Goal: Use online tool/utility: Utilize a website feature to perform a specific function

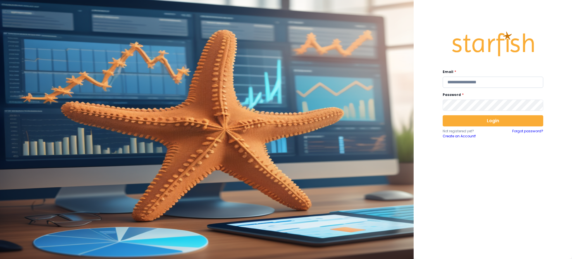
click at [494, 83] on input "email" at bounding box center [493, 82] width 101 height 11
click at [479, 81] on input "email" at bounding box center [493, 82] width 101 height 11
type input "**********"
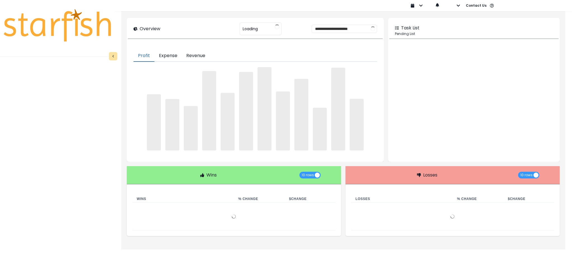
type input "********"
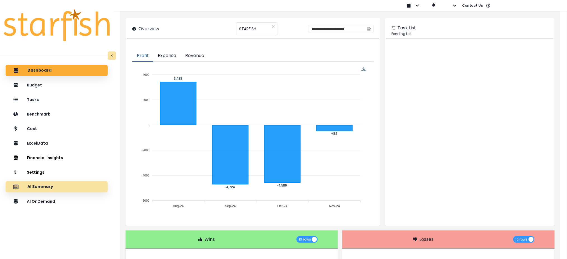
click at [57, 186] on div "AI Summary" at bounding box center [56, 187] width 93 height 12
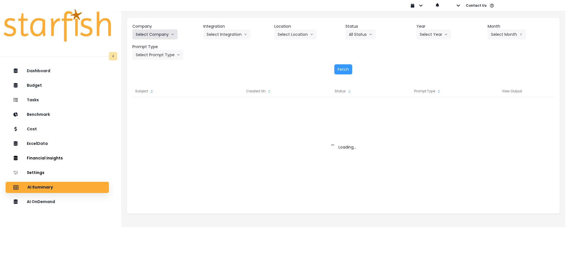
click at [171, 35] on icon "arrow down line" at bounding box center [172, 35] width 3 height 6
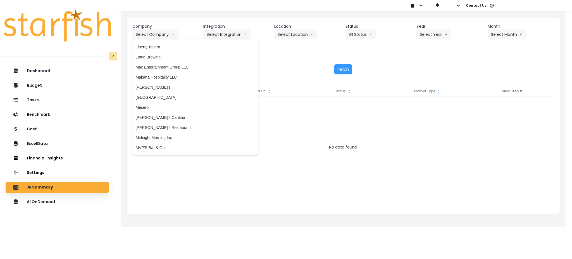
scroll to position [671, 0]
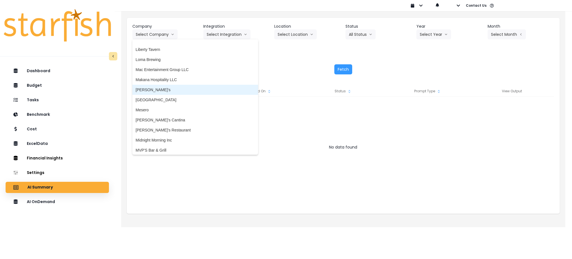
click at [151, 91] on span "[PERSON_NAME]'s" at bounding box center [195, 90] width 119 height 6
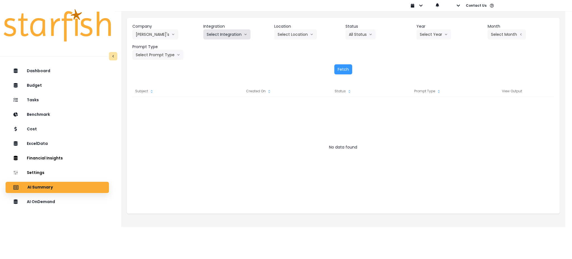
click at [234, 36] on button "Select Integration" at bounding box center [226, 34] width 47 height 10
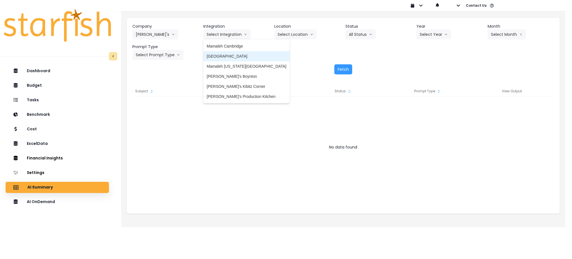
click at [231, 56] on span "[GEOGRAPHIC_DATA]" at bounding box center [247, 56] width 80 height 6
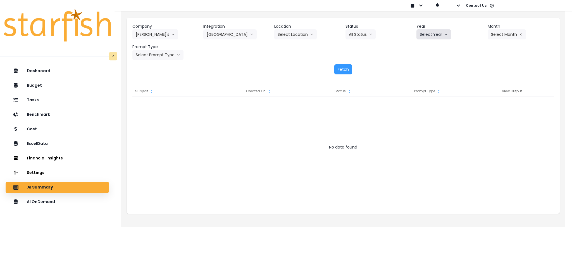
click at [447, 37] on button "Select Year" at bounding box center [434, 34] width 35 height 10
click at [426, 66] on span "2025" at bounding box center [424, 66] width 9 height 6
click at [508, 30] on button "Select Month" at bounding box center [507, 34] width 38 height 10
click at [478, 99] on span "July" at bounding box center [479, 97] width 11 height 6
click at [149, 52] on button "Select Prompt Type" at bounding box center [157, 55] width 51 height 10
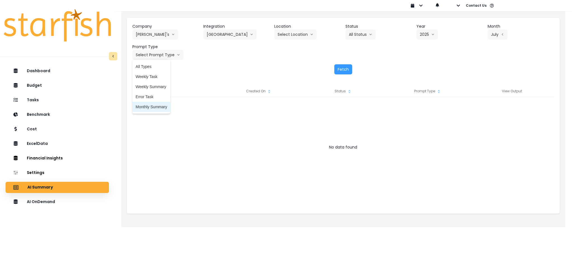
click at [151, 109] on span "Monthly Summary" at bounding box center [152, 107] width 32 height 6
click at [342, 65] on button "Fetch" at bounding box center [344, 69] width 18 height 10
click at [337, 74] on button "Fetch" at bounding box center [344, 69] width 18 height 10
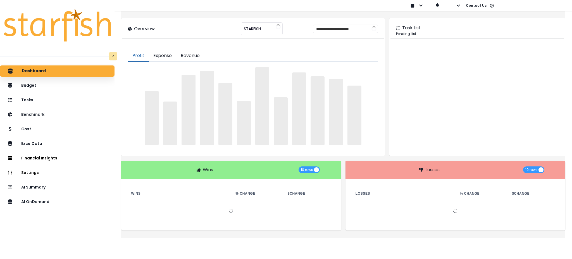
type input "********"
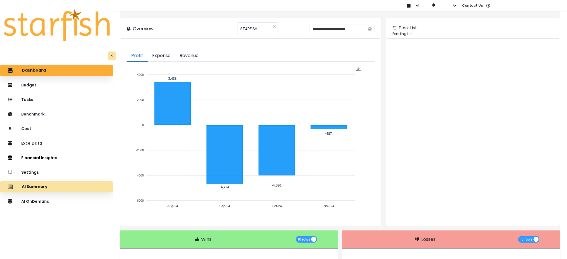
click at [58, 187] on div "AI Summary" at bounding box center [56, 187] width 104 height 12
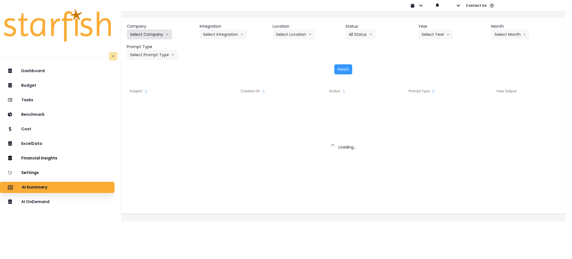
click at [166, 36] on button "Select Company" at bounding box center [149, 34] width 45 height 10
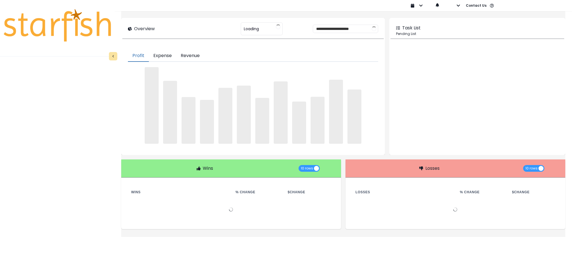
type input "********"
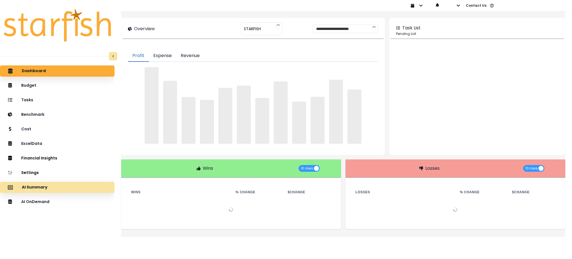
click at [48, 187] on p "AI Summary" at bounding box center [35, 187] width 26 height 5
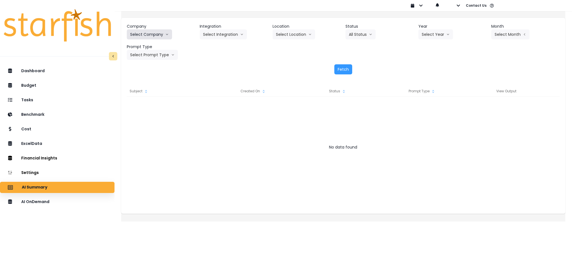
click at [157, 37] on button "Select Company" at bounding box center [149, 34] width 45 height 10
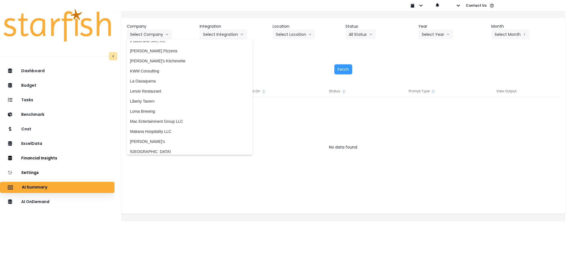
scroll to position [633, 0]
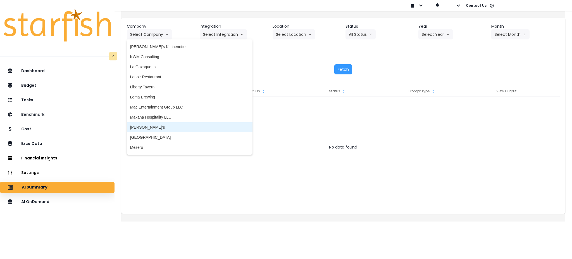
click at [150, 131] on li "[PERSON_NAME]'s" at bounding box center [190, 127] width 126 height 10
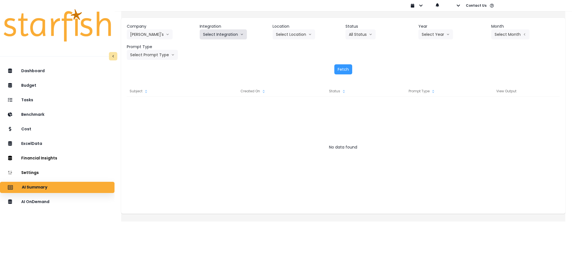
click at [223, 31] on button "Select Integration" at bounding box center [223, 34] width 47 height 10
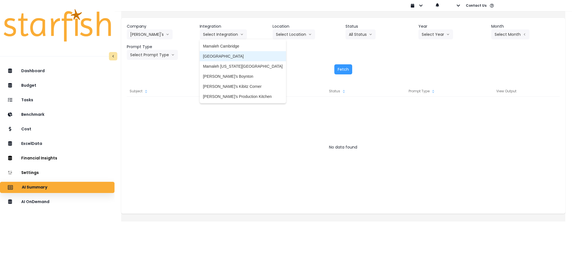
click at [226, 57] on span "[GEOGRAPHIC_DATA]" at bounding box center [243, 56] width 80 height 6
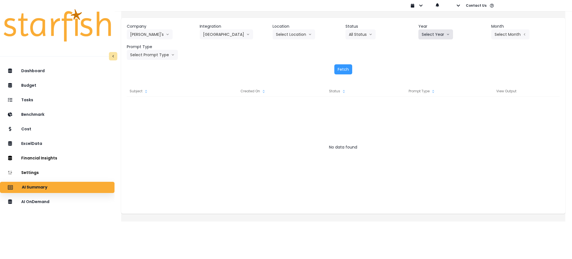
click at [425, 31] on button "Select Year" at bounding box center [436, 34] width 35 height 10
click at [425, 68] on span "2025" at bounding box center [426, 66] width 9 height 6
click at [503, 35] on button "Select Month" at bounding box center [511, 34] width 38 height 10
click at [477, 96] on span "July" at bounding box center [482, 97] width 11 height 6
click at [163, 53] on button "Select Prompt Type" at bounding box center [152, 55] width 51 height 10
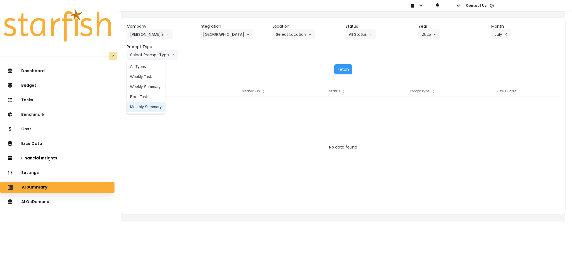
click at [150, 106] on span "Monthly Summary" at bounding box center [146, 107] width 32 height 6
click at [342, 69] on button "Fetch" at bounding box center [344, 69] width 18 height 10
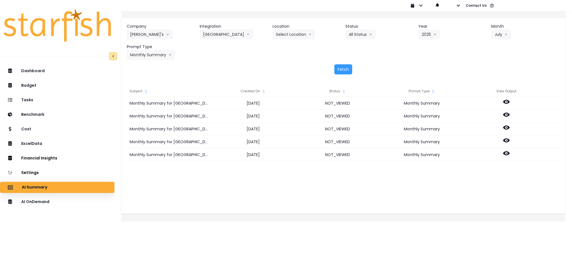
drag, startPoint x: 251, startPoint y: 205, endPoint x: 407, endPoint y: 177, distance: 159.0
click at [251, 205] on div "Subject Created On Status Prompt Type View Output Monthly Summary for [GEOGRAPH…" at bounding box center [343, 147] width 444 height 134
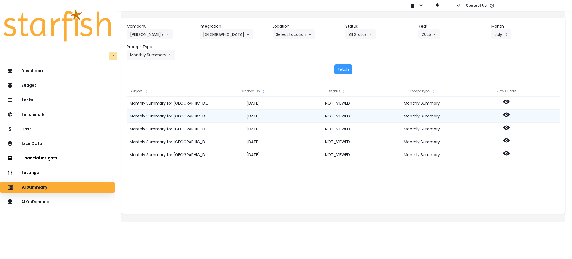
click at [510, 113] on icon at bounding box center [506, 115] width 7 height 4
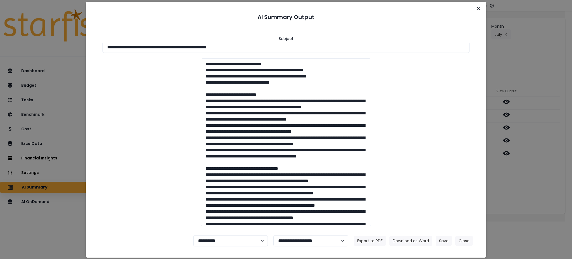
drag, startPoint x: 164, startPoint y: 188, endPoint x: 148, endPoint y: 192, distance: 16.4
click at [164, 188] on div at bounding box center [286, 142] width 378 height 168
click at [64, 245] on div "**********" at bounding box center [286, 129] width 572 height 259
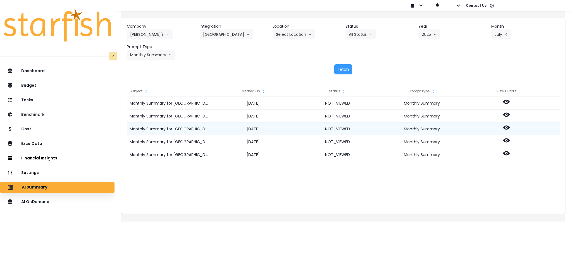
click at [510, 129] on icon at bounding box center [506, 127] width 7 height 4
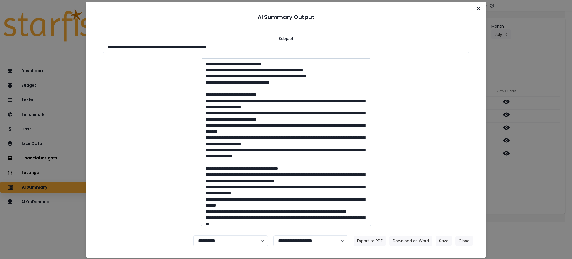
scroll to position [37, 0]
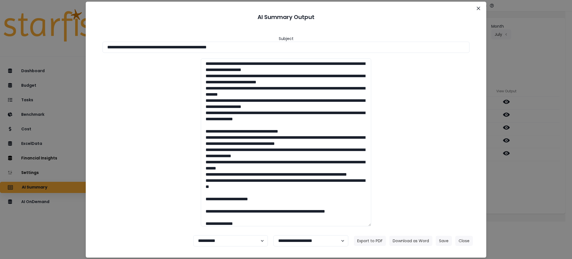
drag, startPoint x: 48, startPoint y: 228, endPoint x: 68, endPoint y: 216, distance: 23.2
click at [48, 228] on div "**********" at bounding box center [286, 129] width 572 height 259
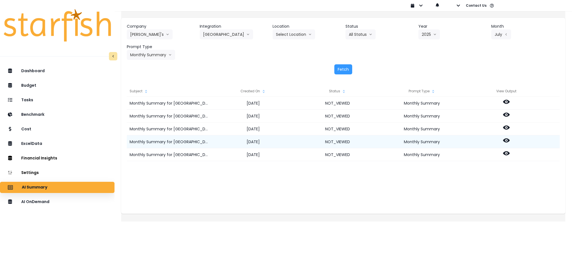
click at [510, 140] on icon at bounding box center [506, 140] width 7 height 7
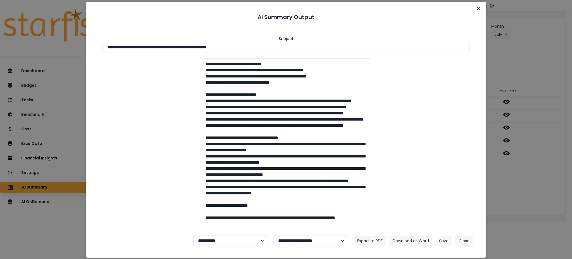
click at [67, 232] on div "**********" at bounding box center [286, 129] width 572 height 259
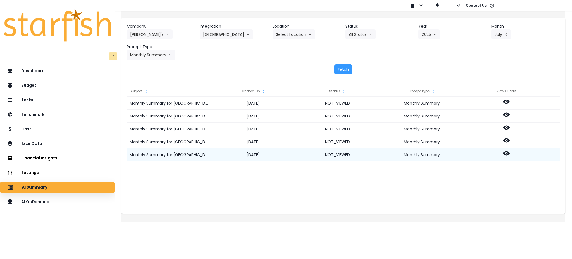
click at [510, 152] on icon at bounding box center [506, 153] width 7 height 7
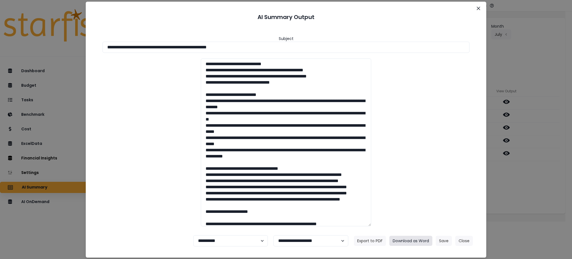
click at [413, 238] on button "Download as Word" at bounding box center [411, 241] width 43 height 10
click at [467, 240] on button "Close" at bounding box center [465, 241] width 18 height 10
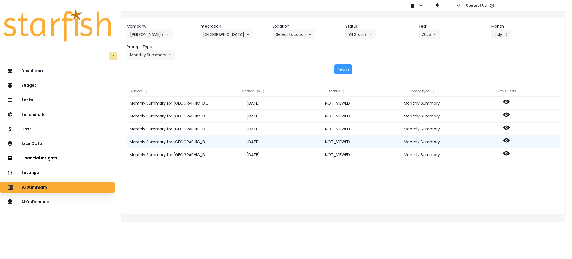
click at [510, 139] on icon at bounding box center [506, 140] width 7 height 7
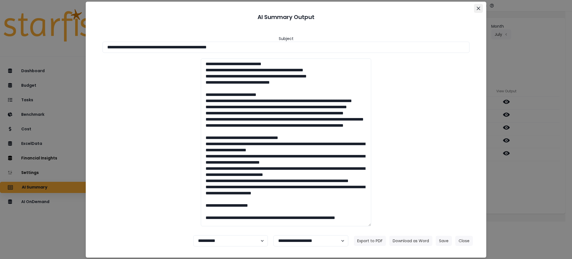
click at [479, 7] on icon "Close" at bounding box center [478, 8] width 3 height 3
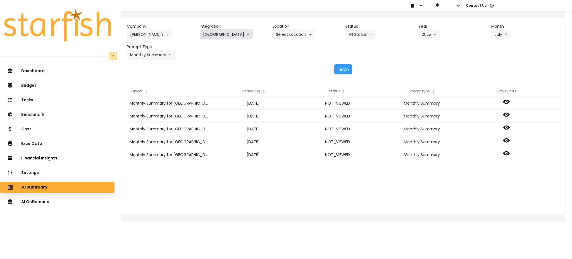
click at [253, 36] on button "[GEOGRAPHIC_DATA]" at bounding box center [226, 34] width 53 height 10
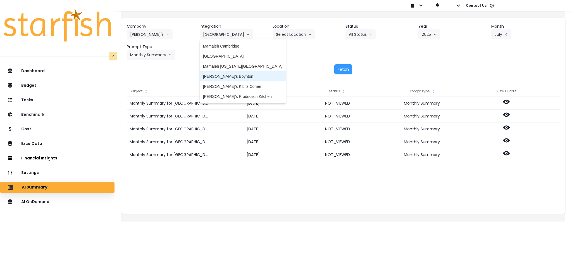
click at [230, 76] on span "[PERSON_NAME]'s Boynton" at bounding box center [243, 77] width 80 height 6
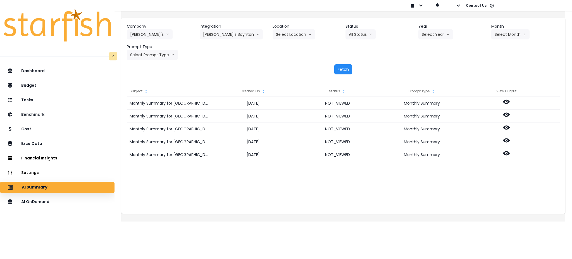
click at [339, 71] on button "Fetch" at bounding box center [344, 69] width 18 height 10
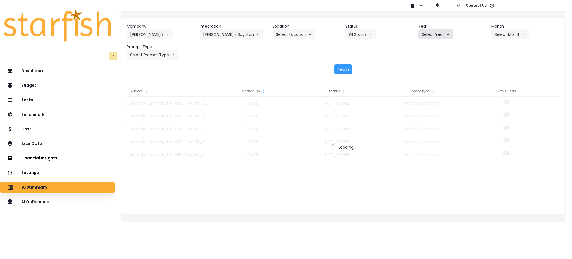
click at [427, 35] on button "Select Year" at bounding box center [436, 34] width 35 height 10
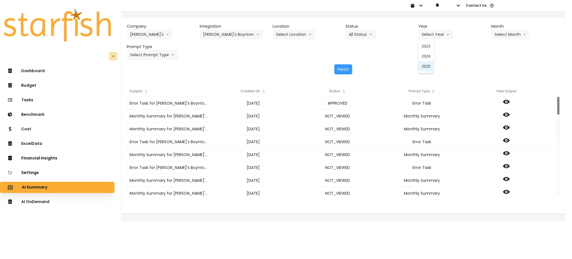
click at [425, 66] on span "2025" at bounding box center [426, 66] width 9 height 6
click at [507, 35] on button "Select Month" at bounding box center [511, 34] width 38 height 10
click at [480, 96] on li "July" at bounding box center [483, 96] width 18 height 10
click at [162, 53] on button "Select Prompt Type" at bounding box center [152, 55] width 51 height 10
click at [155, 106] on span "Monthly Summary" at bounding box center [146, 107] width 32 height 6
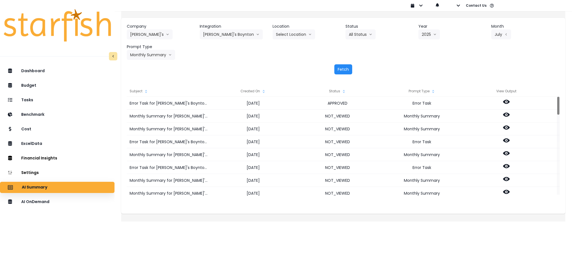
click at [349, 72] on button "Fetch" at bounding box center [344, 69] width 18 height 10
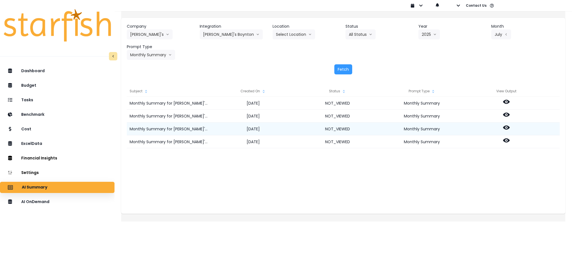
click at [510, 125] on icon at bounding box center [506, 127] width 7 height 4
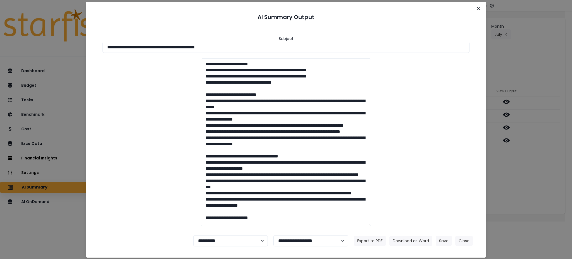
drag, startPoint x: 245, startPoint y: 49, endPoint x: 0, endPoint y: 47, distance: 245.4
click at [0, 47] on div "**********" at bounding box center [286, 129] width 572 height 259
click at [411, 241] on button "Download as Word" at bounding box center [411, 241] width 43 height 10
drag, startPoint x: 546, startPoint y: 178, endPoint x: 520, endPoint y: 154, distance: 35.8
click at [546, 178] on div "**********" at bounding box center [286, 129] width 572 height 259
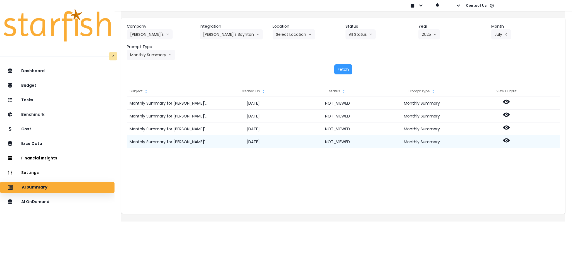
click at [509, 141] on icon at bounding box center [506, 140] width 7 height 7
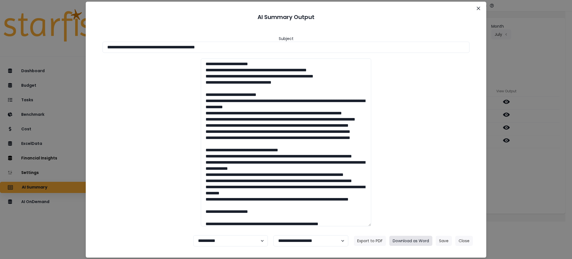
click at [419, 239] on button "Download as Word" at bounding box center [411, 241] width 43 height 10
click at [461, 243] on button "Close" at bounding box center [465, 241] width 18 height 10
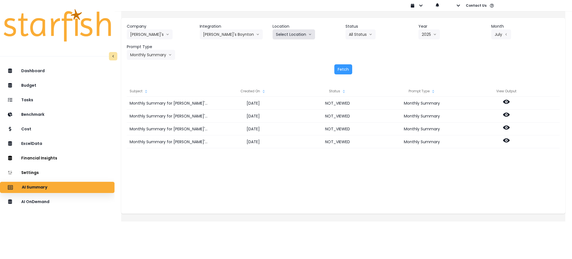
click at [298, 30] on button "Select Location" at bounding box center [294, 34] width 42 height 10
click at [239, 29] on header "Integration" at bounding box center [234, 26] width 68 height 6
click at [238, 34] on button "[PERSON_NAME]'s Boynton" at bounding box center [231, 34] width 63 height 10
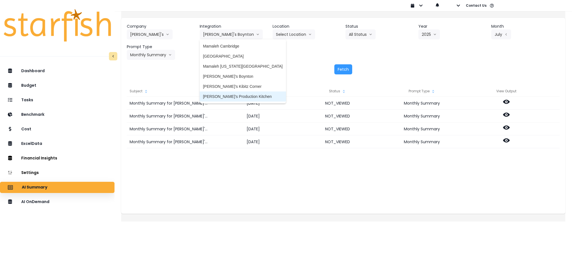
click at [237, 94] on span "[PERSON_NAME]'s Production Kitchen" at bounding box center [243, 97] width 80 height 6
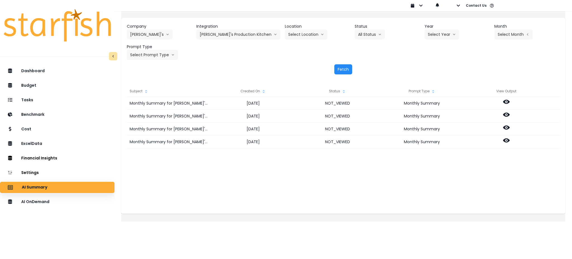
click at [349, 67] on button "Fetch" at bounding box center [344, 69] width 18 height 10
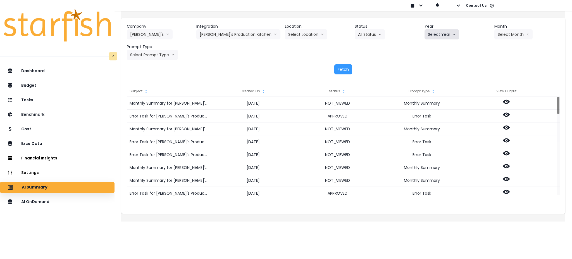
click at [434, 35] on button "Select Year" at bounding box center [442, 34] width 35 height 10
click at [431, 69] on li "2025" at bounding box center [432, 66] width 15 height 10
click at [513, 36] on button "Select Month" at bounding box center [514, 34] width 38 height 10
click at [480, 97] on span "July" at bounding box center [485, 97] width 11 height 6
click at [145, 56] on button "Select Prompt Type" at bounding box center [152, 55] width 51 height 10
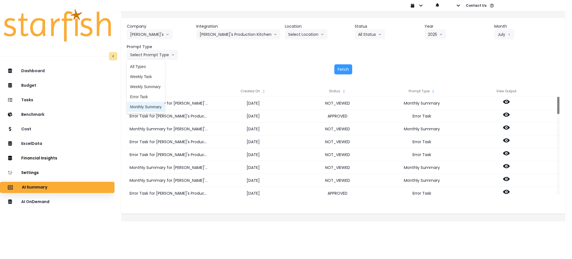
click at [153, 108] on span "Monthly Summary" at bounding box center [146, 107] width 32 height 6
click at [347, 74] on button "Fetch" at bounding box center [344, 69] width 18 height 10
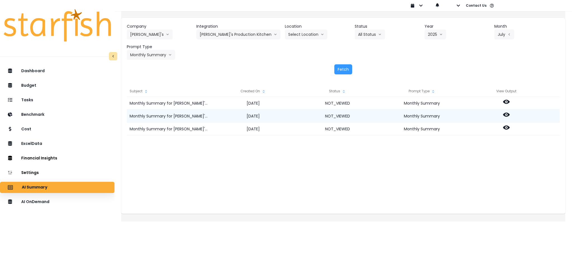
click at [510, 114] on icon at bounding box center [506, 115] width 7 height 4
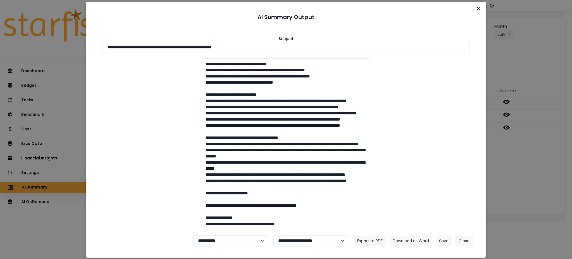
drag, startPoint x: 282, startPoint y: 50, endPoint x: 198, endPoint y: 102, distance: 98.7
click at [0, 45] on div "**********" at bounding box center [286, 129] width 572 height 259
click at [421, 240] on button "Download as Word" at bounding box center [411, 241] width 43 height 10
click at [508, 181] on div "**********" at bounding box center [286, 129] width 572 height 259
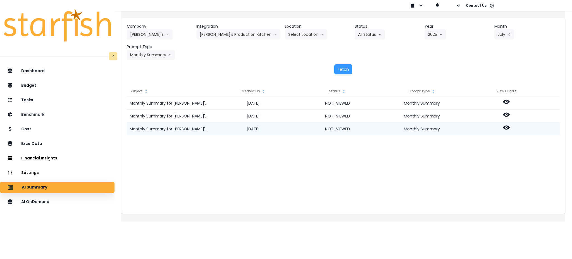
click at [510, 125] on icon at bounding box center [506, 127] width 7 height 7
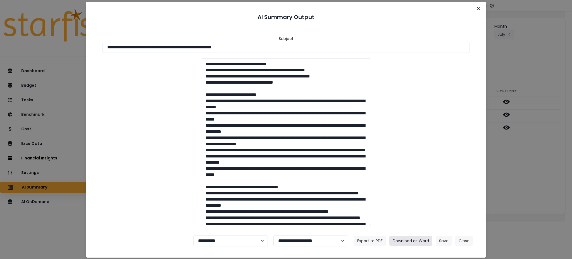
click at [418, 239] on button "Download as Word" at bounding box center [411, 241] width 43 height 10
